Goal: Find specific page/section: Find specific page/section

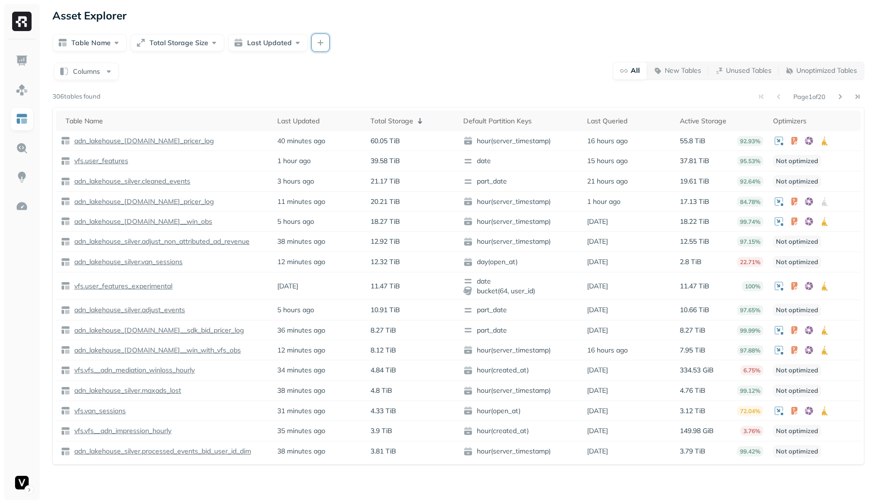
click at [320, 48] on button "button" at bounding box center [320, 42] width 17 height 17
click at [374, 195] on span "Optimizers" at bounding box center [364, 195] width 34 height 9
click at [459, 42] on div "Table Name Total Storage Size Last Updated" at bounding box center [457, 42] width 811 height 17
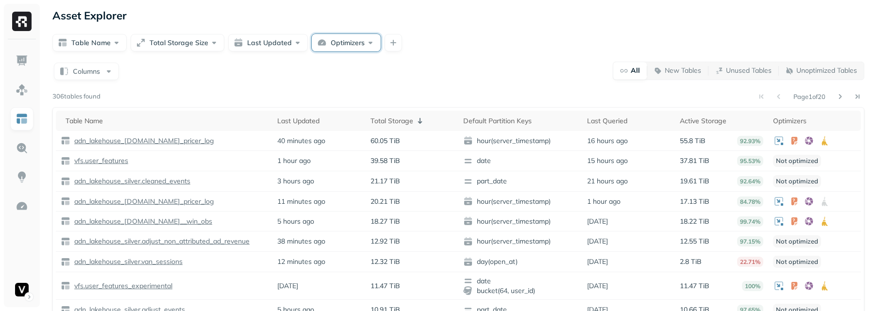
click at [359, 48] on button "Optimizers" at bounding box center [346, 42] width 69 height 17
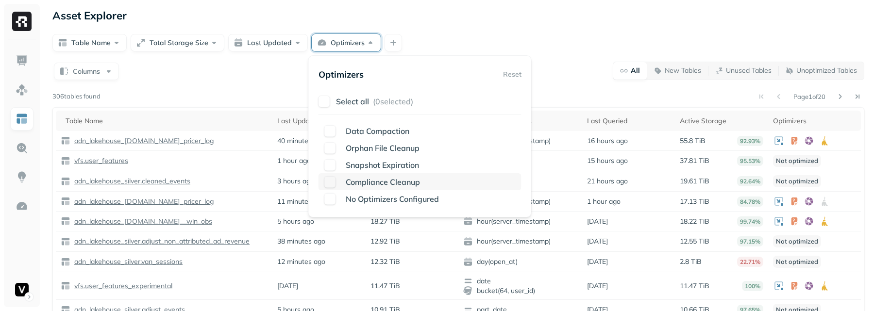
click at [353, 181] on span "Compliance Cleanup" at bounding box center [383, 182] width 74 height 10
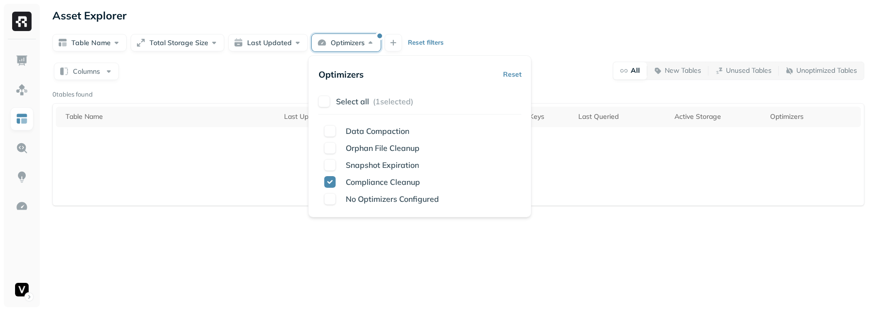
click at [531, 11] on div "Asset Explorer" at bounding box center [457, 16] width 811 height 14
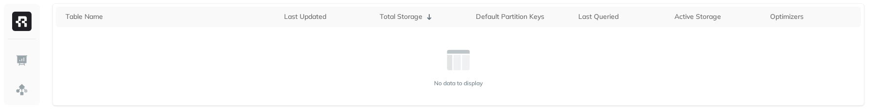
scroll to position [105, 0]
